Goal: Book appointment/travel/reservation

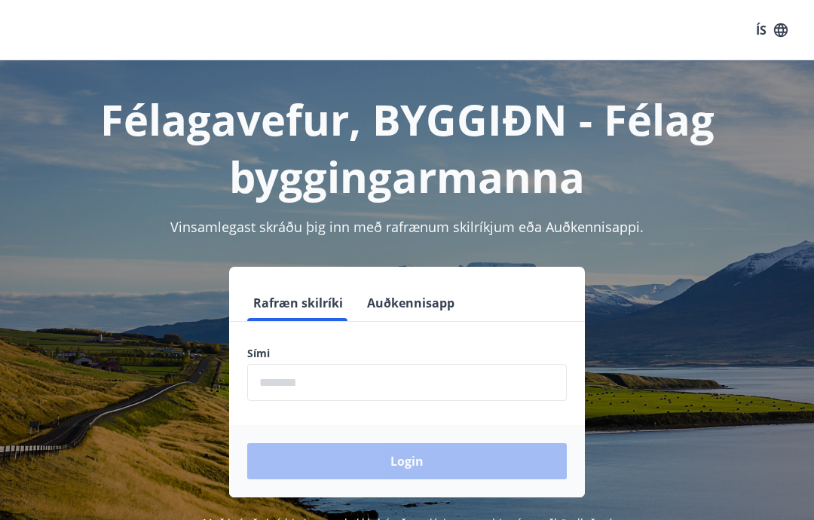
click at [313, 385] on input "phone" at bounding box center [406, 382] width 319 height 37
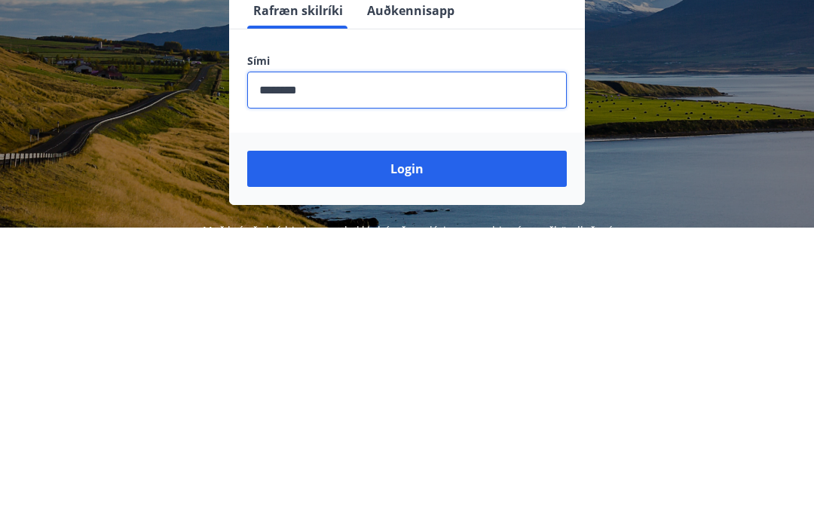
scroll to position [247, 0]
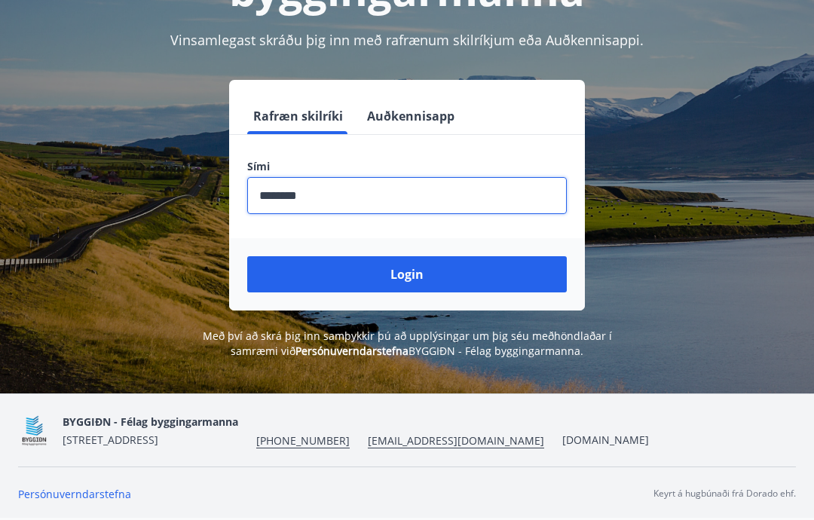
type input "********"
click at [433, 256] on button "Login" at bounding box center [406, 274] width 319 height 36
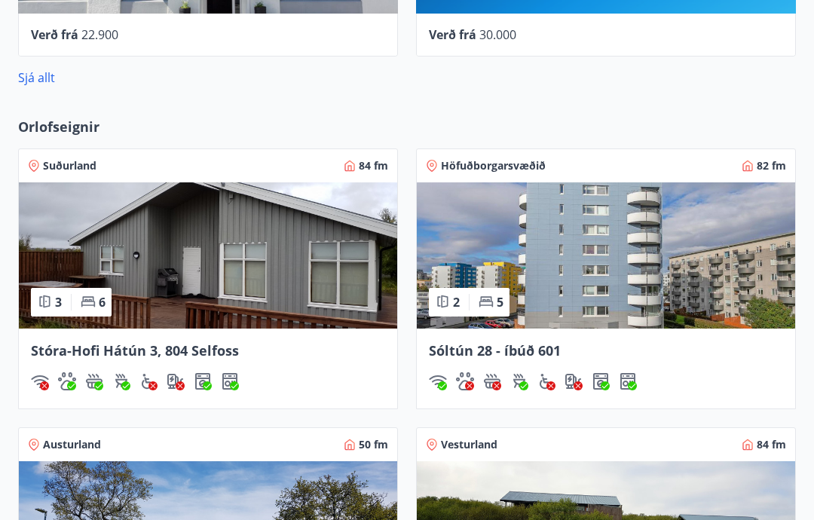
scroll to position [1007, 0]
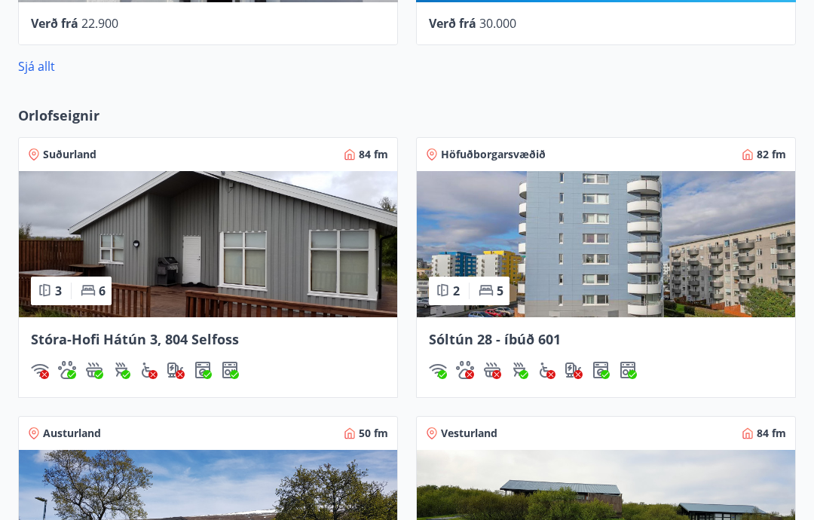
click at [584, 292] on img at bounding box center [606, 244] width 378 height 146
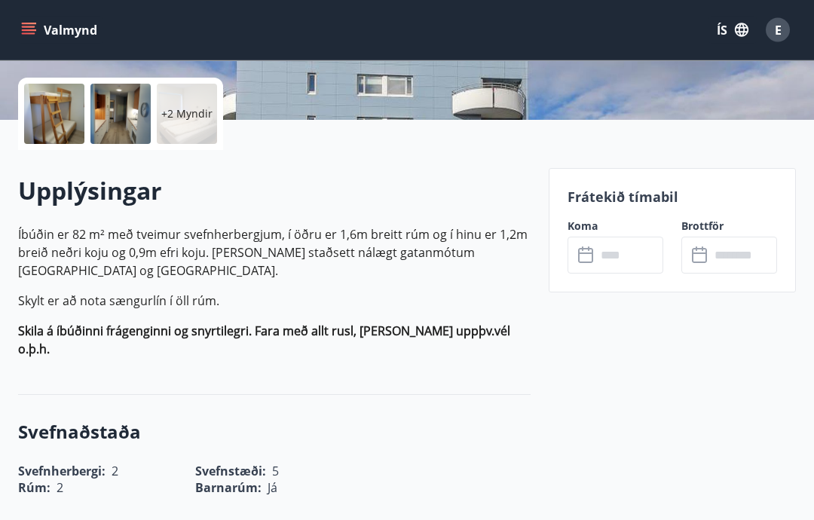
scroll to position [333, 0]
click at [625, 257] on input "text" at bounding box center [629, 254] width 67 height 37
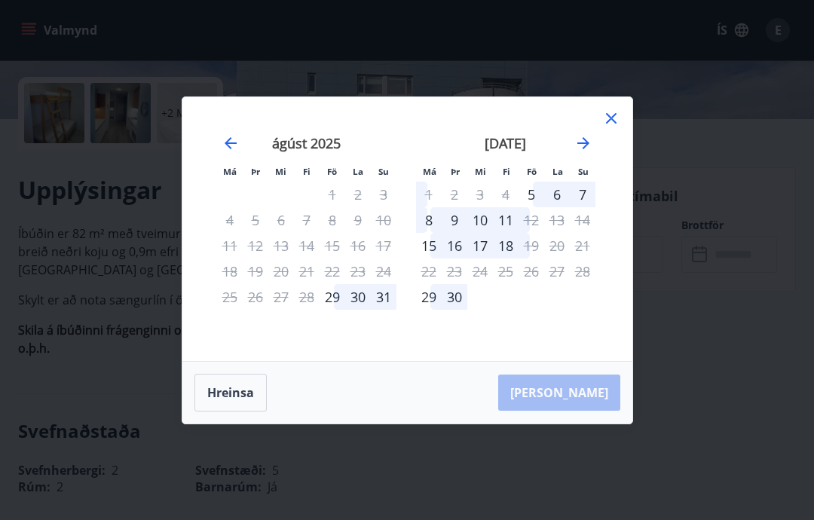
click at [339, 310] on div "29" at bounding box center [332, 297] width 26 height 26
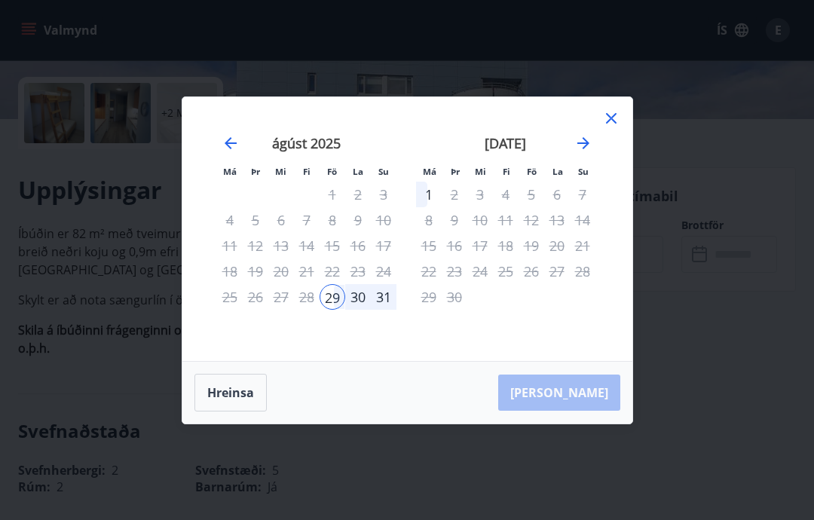
click at [393, 310] on div "31" at bounding box center [384, 297] width 26 height 26
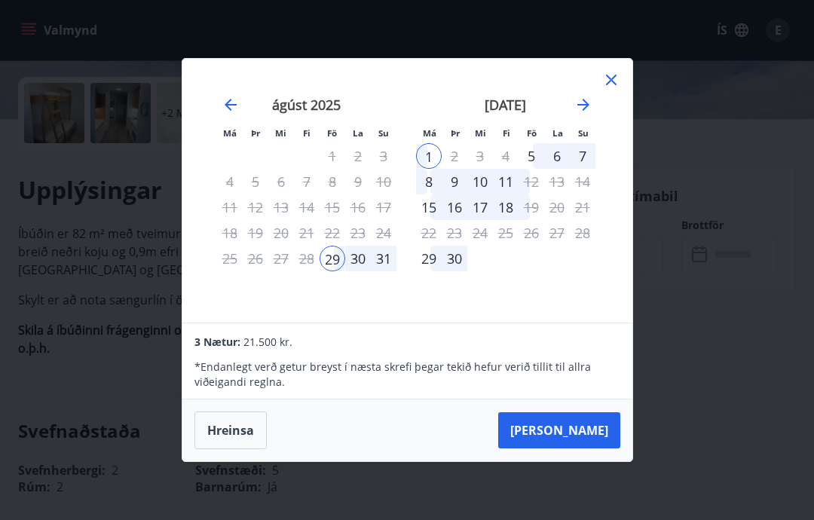
click at [577, 194] on div "14" at bounding box center [583, 182] width 26 height 26
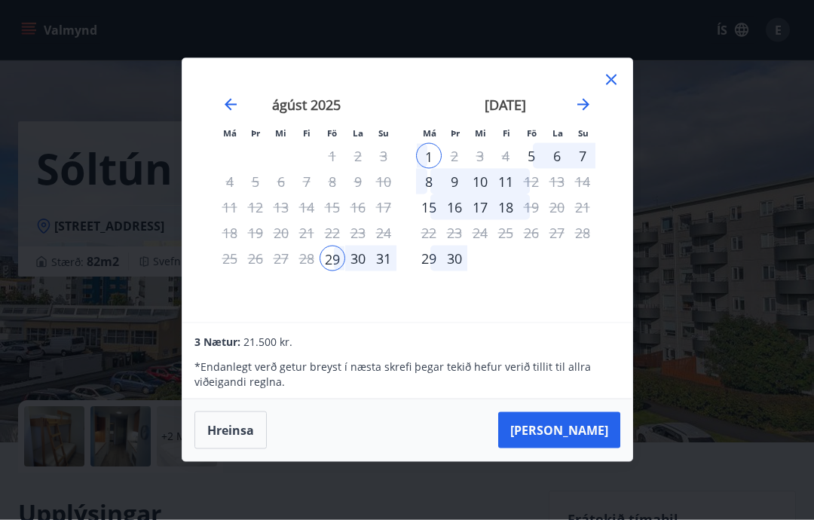
scroll to position [0, 0]
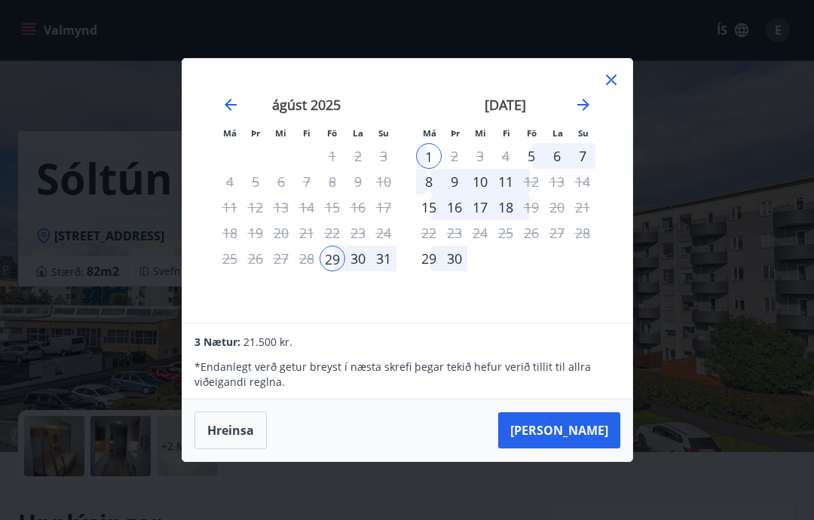
click at [133, 210] on div "Má Þr Mi Fi Fö La Su Má Þr Mi Fi Fö La Su júlí 2025 1 2 3 4 5 6 7 8 9 10 11 12 …" at bounding box center [407, 260] width 814 height 520
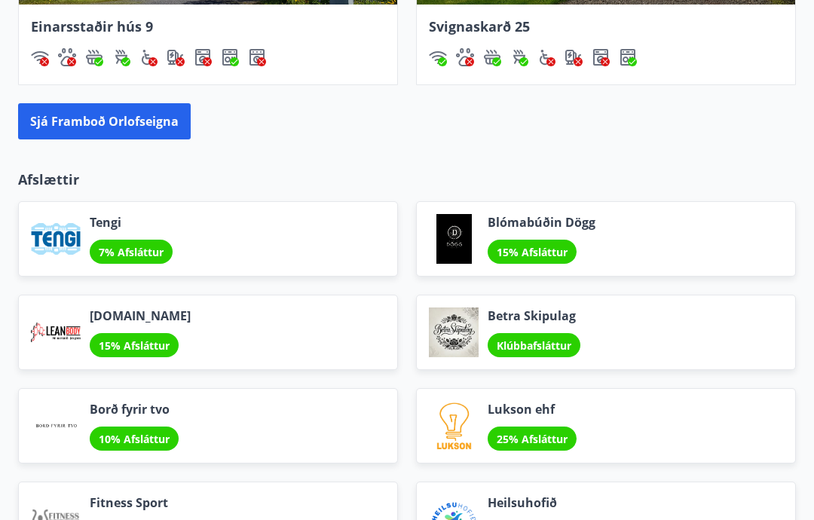
scroll to position [1567, 0]
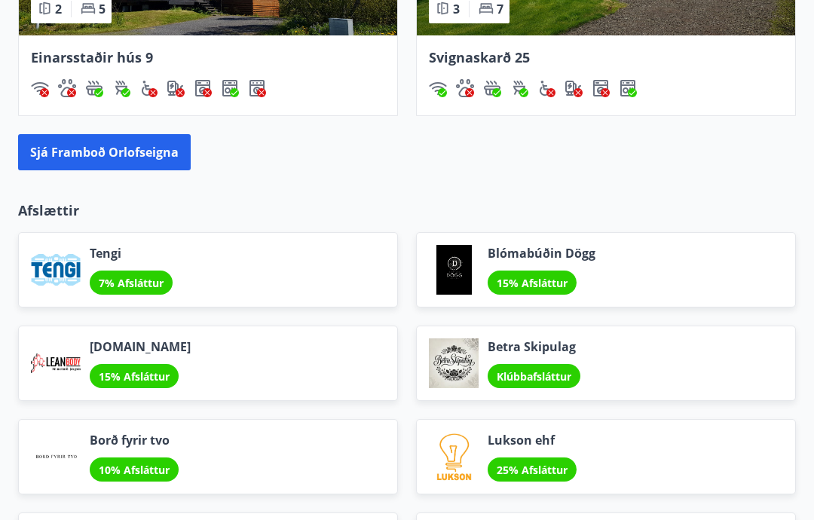
click at [152, 153] on button "Sjá framboð orlofseigna" at bounding box center [104, 153] width 173 height 36
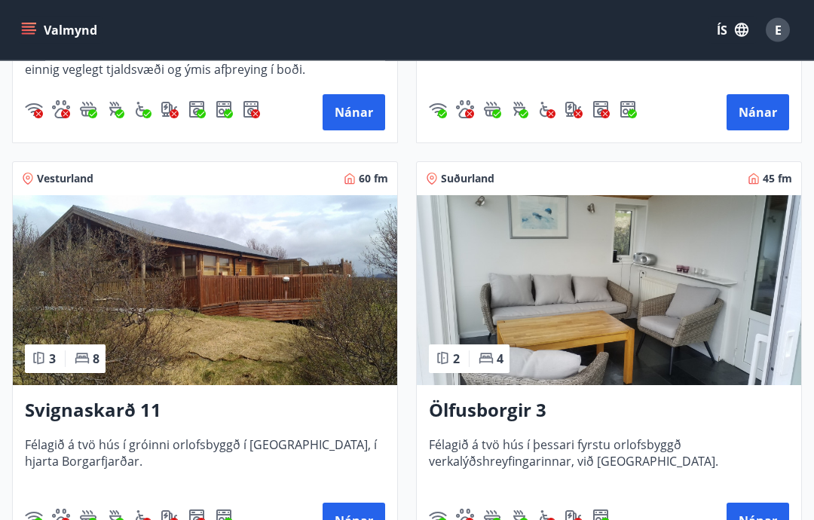
scroll to position [990, 0]
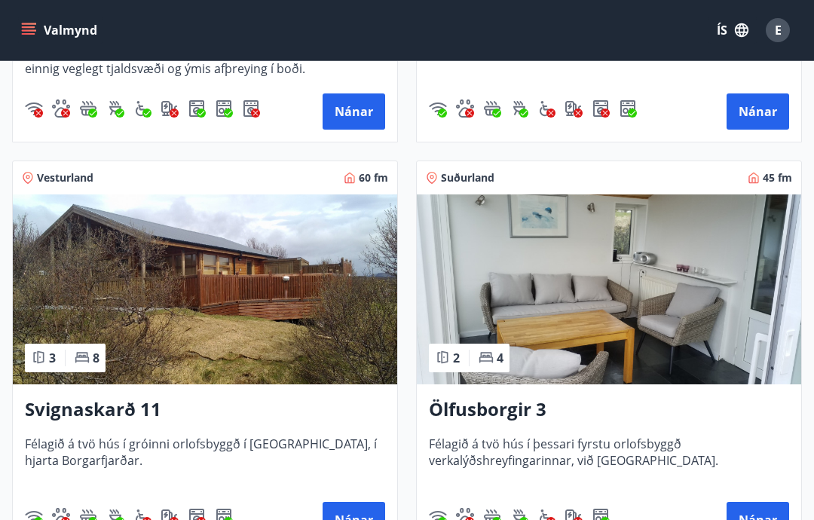
click at [765, 519] on button "Nánar" at bounding box center [757, 520] width 63 height 36
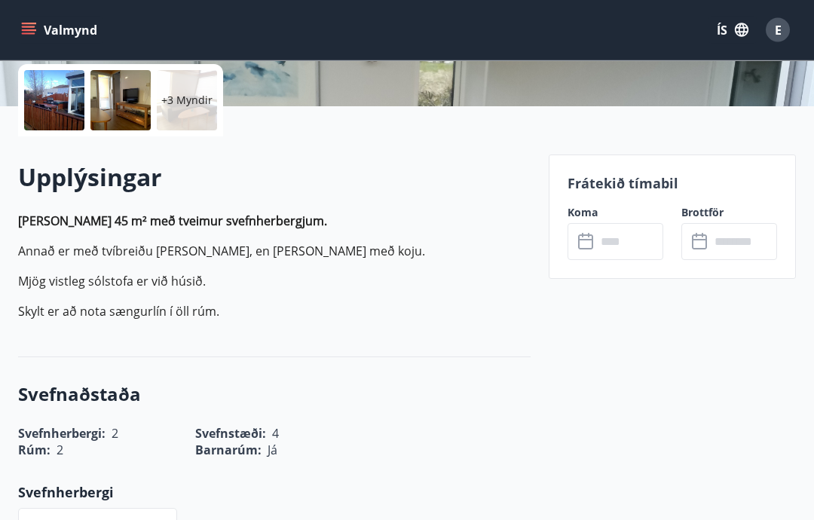
scroll to position [346, 0]
click at [628, 242] on input "text" at bounding box center [629, 241] width 67 height 37
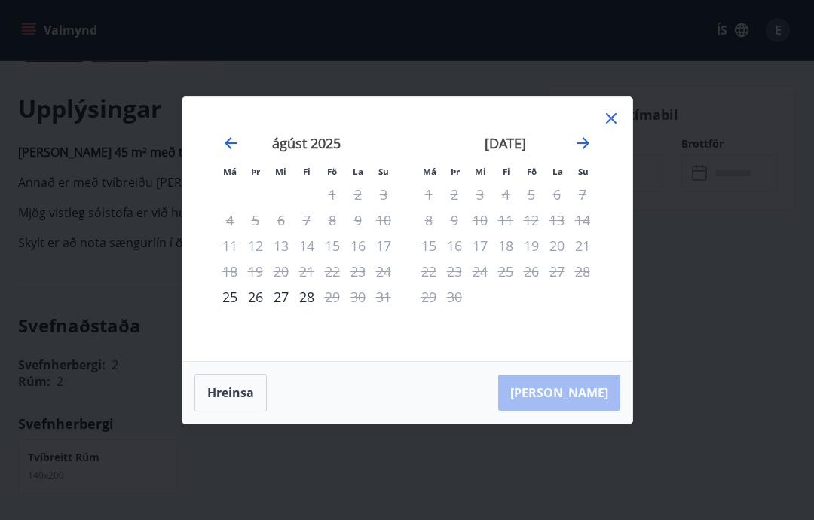
scroll to position [425, 0]
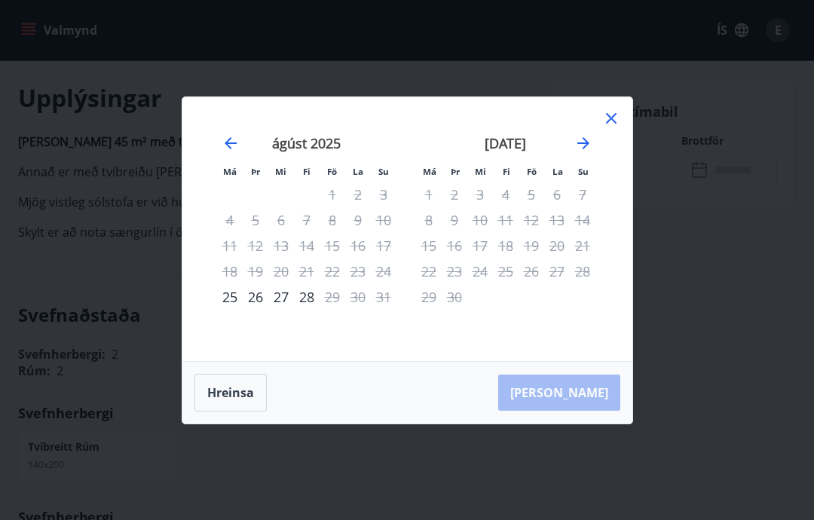
click at [589, 147] on icon "Move forward to switch to the next month." at bounding box center [583, 143] width 18 height 18
click at [578, 145] on icon "Move forward to switch to the next month." at bounding box center [583, 143] width 18 height 18
click at [582, 148] on icon "Move forward to switch to the next month." at bounding box center [583, 143] width 18 height 18
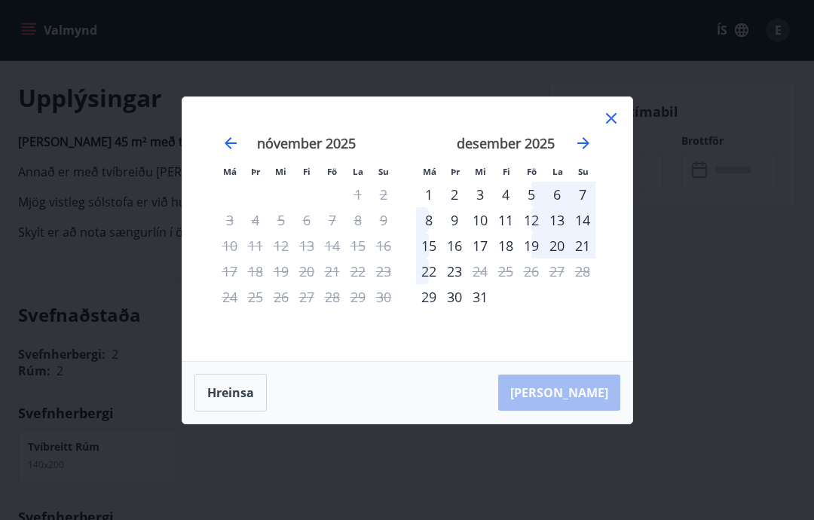
click at [222, 149] on icon "Move backward to switch to the previous month." at bounding box center [231, 143] width 18 height 18
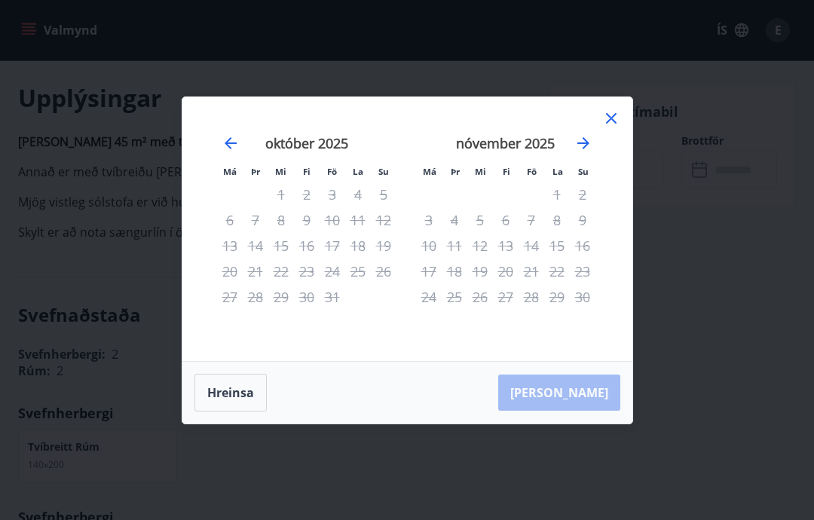
click at [222, 151] on icon "Move backward to switch to the previous month." at bounding box center [231, 143] width 18 height 18
click at [222, 157] on div "september 2025" at bounding box center [306, 148] width 179 height 66
click at [222, 151] on icon "Move backward to switch to the previous month." at bounding box center [231, 143] width 18 height 18
click at [619, 121] on icon at bounding box center [611, 118] width 18 height 18
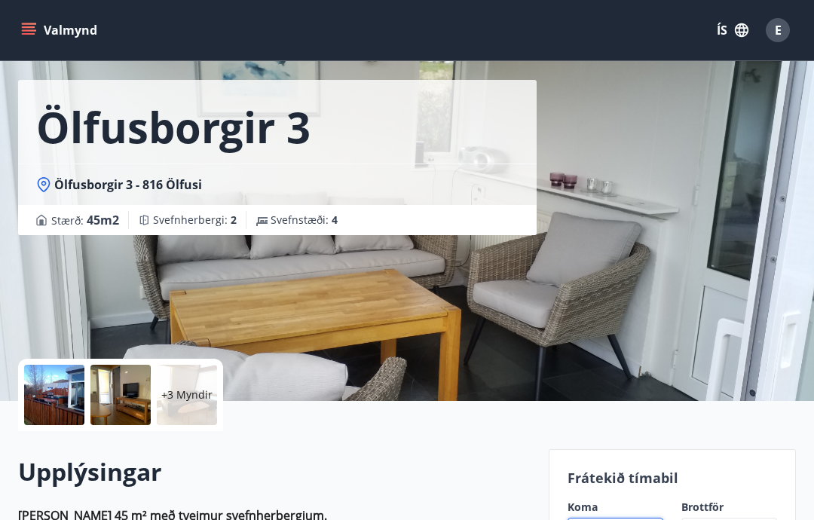
scroll to position [0, 0]
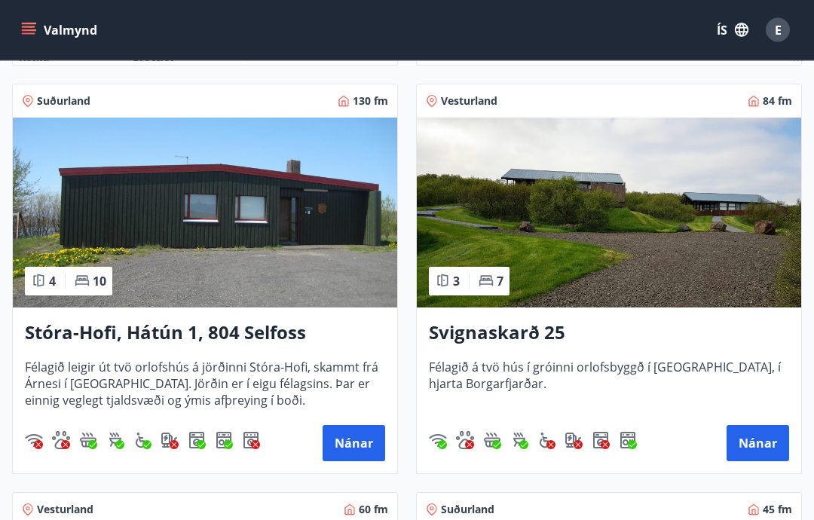
scroll to position [659, 0]
click at [367, 445] on button "Nánar" at bounding box center [353, 443] width 63 height 36
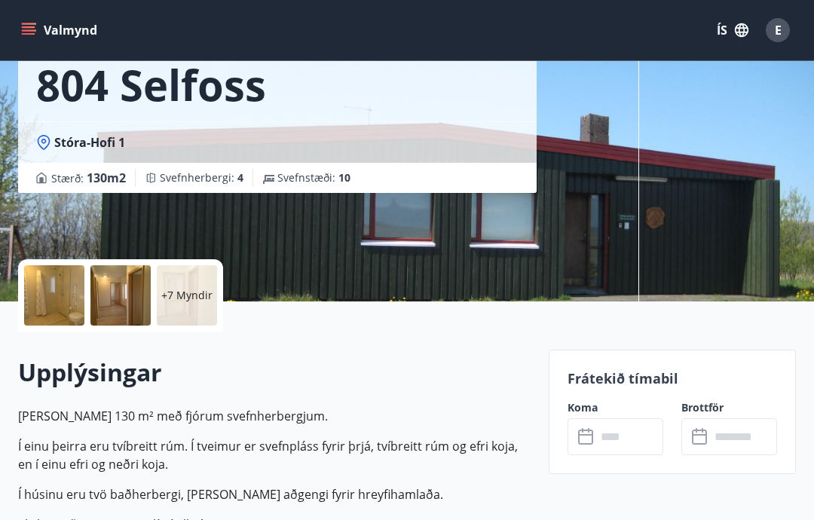
scroll to position [211, 0]
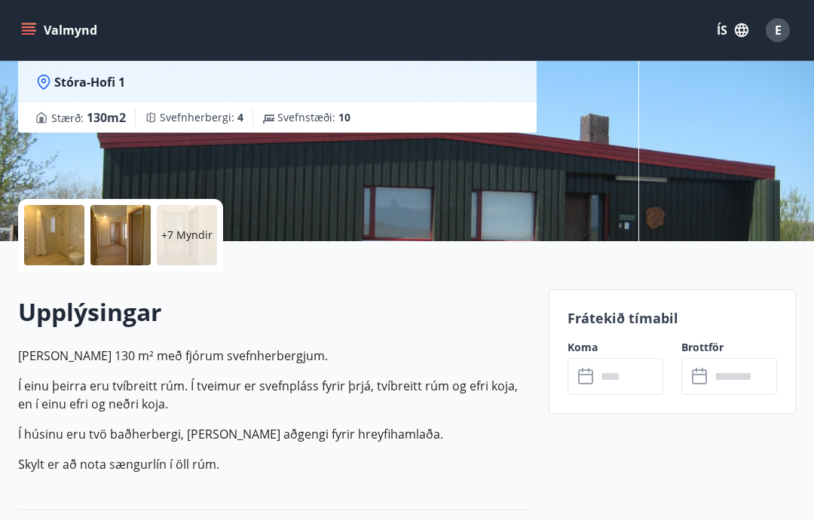
click at [637, 387] on input "text" at bounding box center [629, 376] width 67 height 37
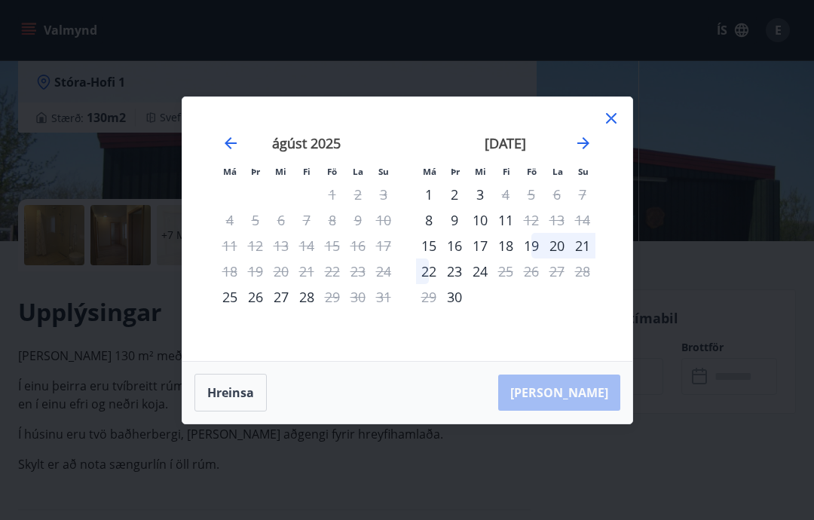
click at [591, 152] on icon "Move forward to switch to the next month." at bounding box center [583, 143] width 18 height 18
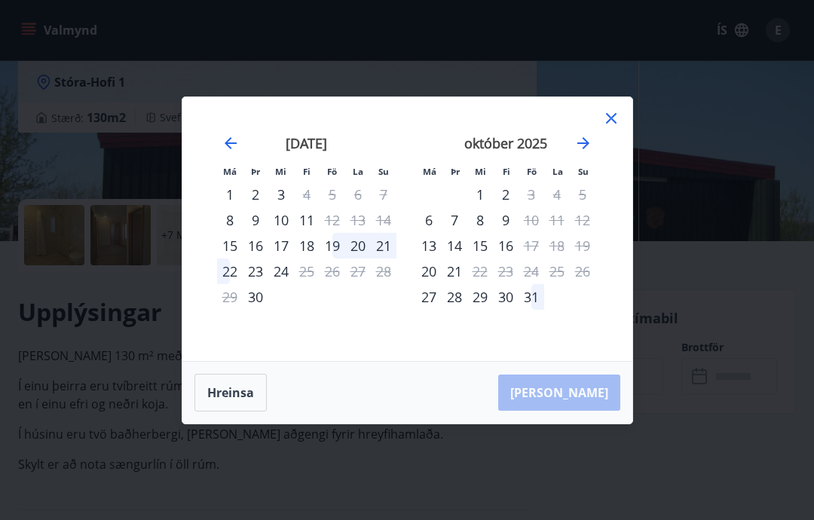
click at [603, 127] on icon at bounding box center [611, 118] width 18 height 18
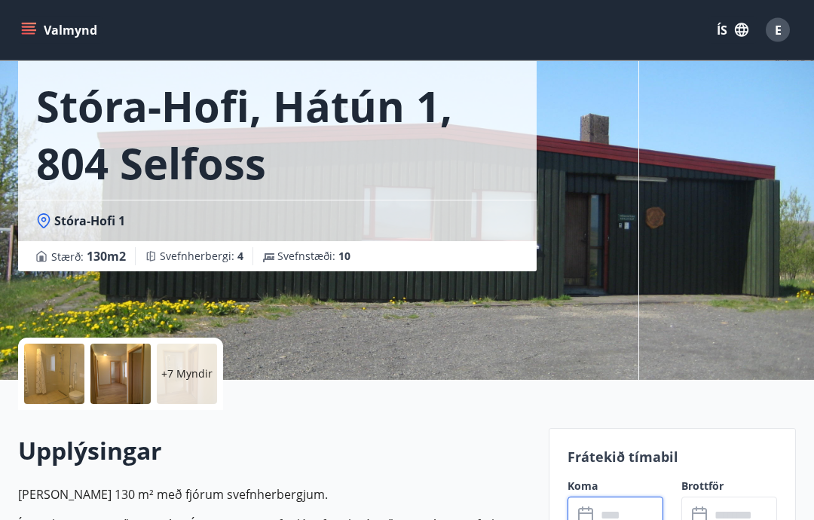
scroll to position [72, 0]
click at [779, 31] on span "E" at bounding box center [778, 30] width 7 height 17
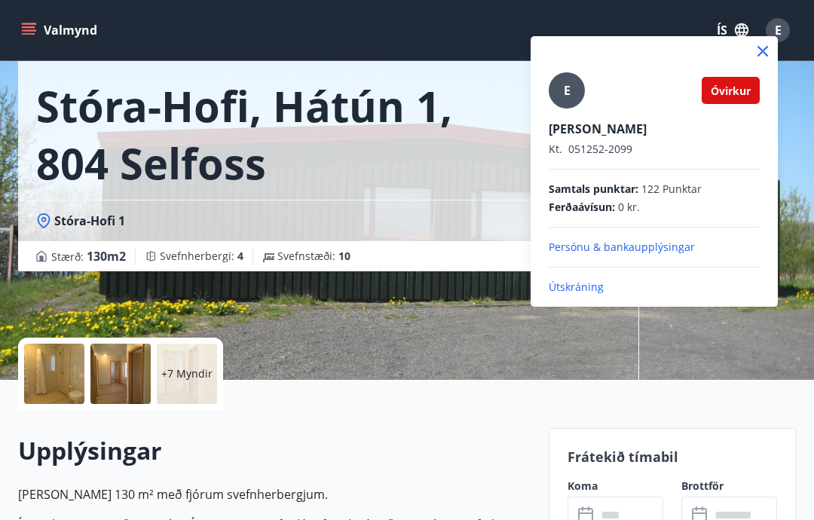
click at [591, 294] on p "Útskráning" at bounding box center [654, 287] width 211 height 15
